Goal: Task Accomplishment & Management: Manage account settings

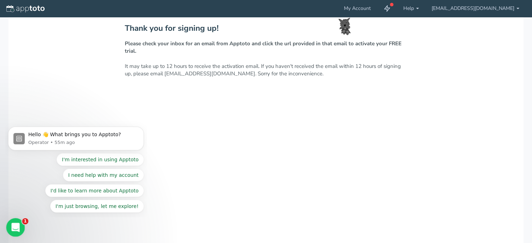
click at [16, 225] on icon "Open Intercom Messenger" at bounding box center [15, 226] width 12 height 12
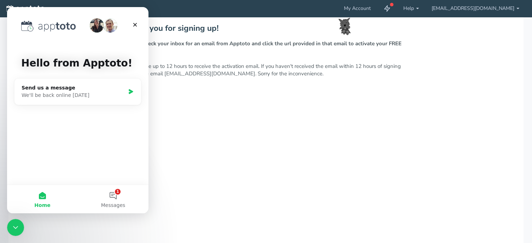
click at [268, 88] on div "Thank you for signing up! Please check your inbox for an email from Apptoto and…" at bounding box center [265, 193] width 515 height 353
click at [139, 23] on div "Close" at bounding box center [135, 24] width 13 height 13
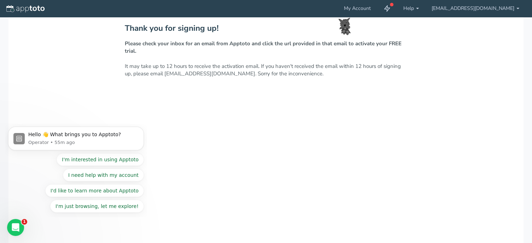
click at [407, 40] on p "Please check your inbox for an email from Apptoto and click the url provided in…" at bounding box center [266, 59] width 283 height 38
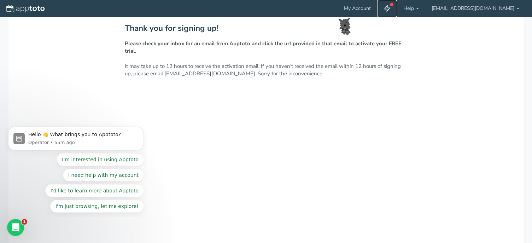
click at [390, 10] on icon at bounding box center [386, 8] width 7 height 7
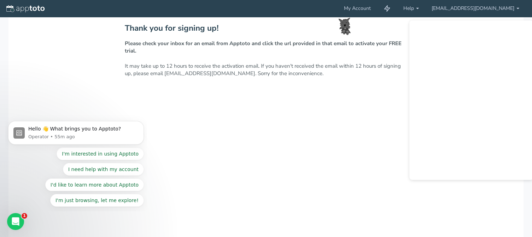
click at [509, 204] on div "Thank you for signing up! Please check your inbox for an email from Apptoto and…" at bounding box center [265, 193] width 515 height 353
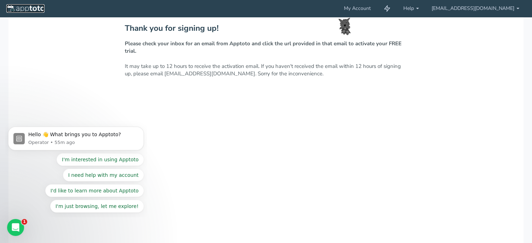
click at [13, 7] on img at bounding box center [25, 8] width 38 height 7
